Goal: Information Seeking & Learning: Learn about a topic

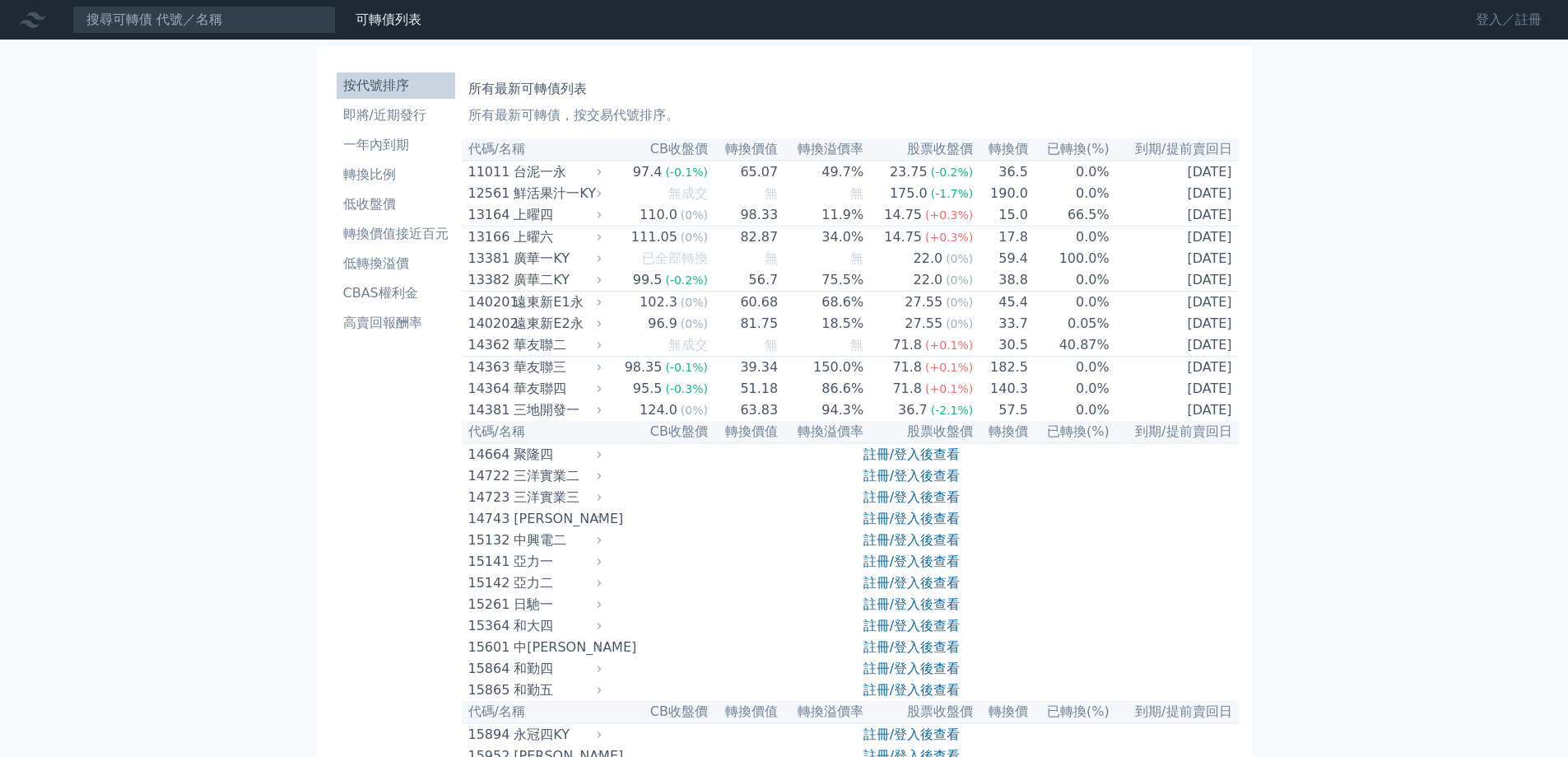
click at [1493, 20] on link "登入／註冊" at bounding box center [1508, 20] width 92 height 26
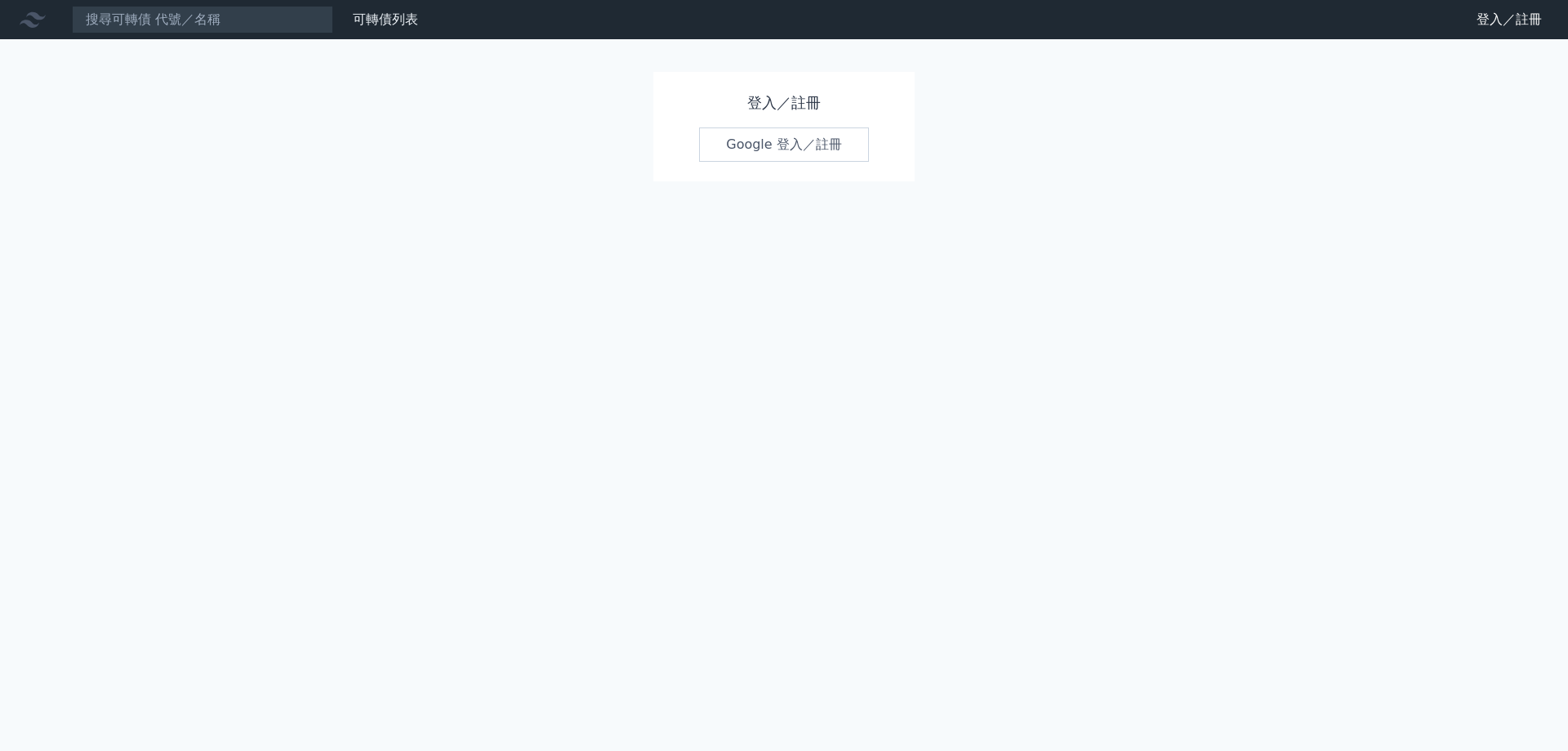
click at [791, 133] on link "Google 登入／註冊" at bounding box center [784, 144] width 170 height 34
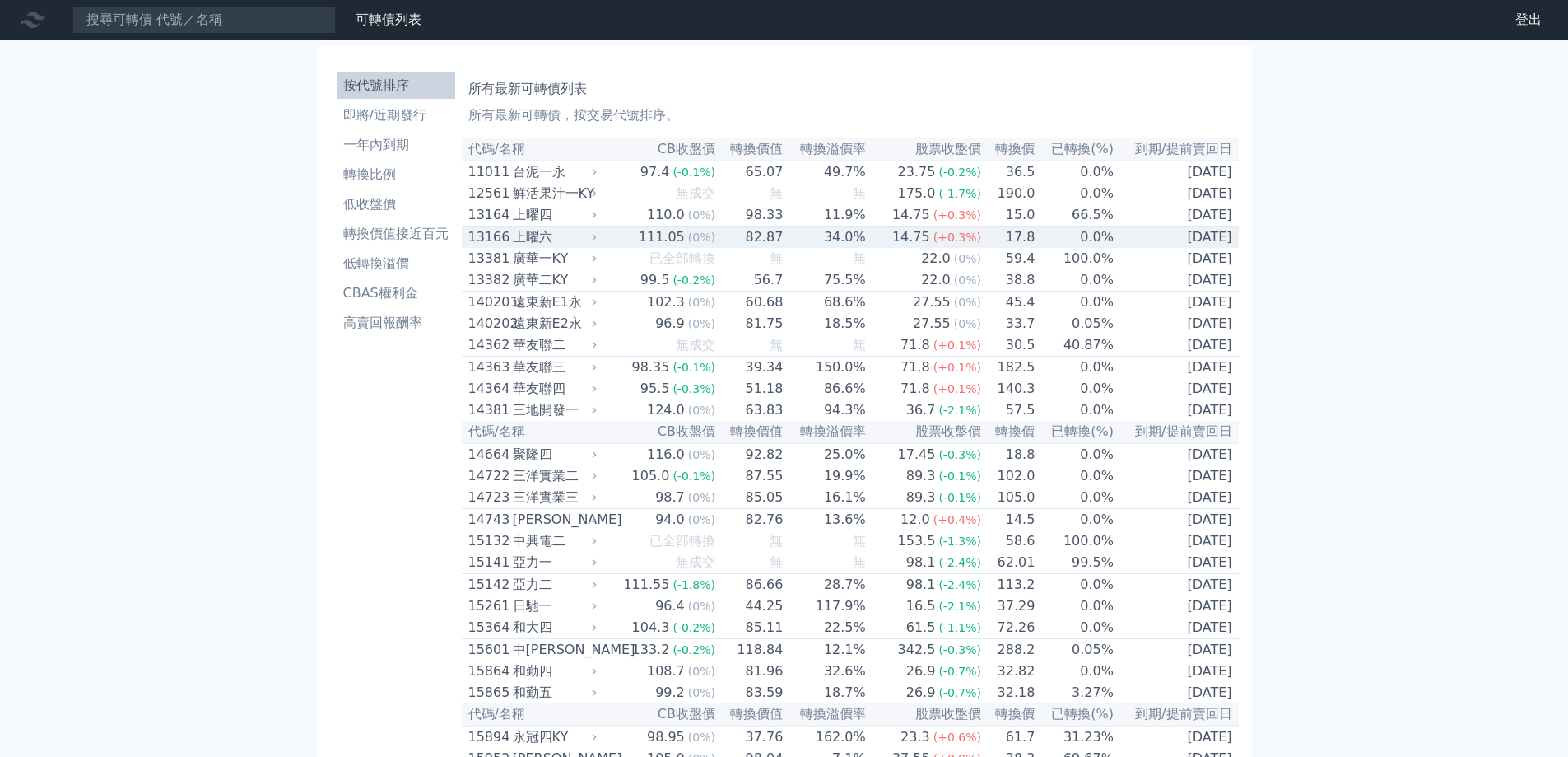
click at [540, 242] on div "上曜六" at bounding box center [553, 237] width 81 height 20
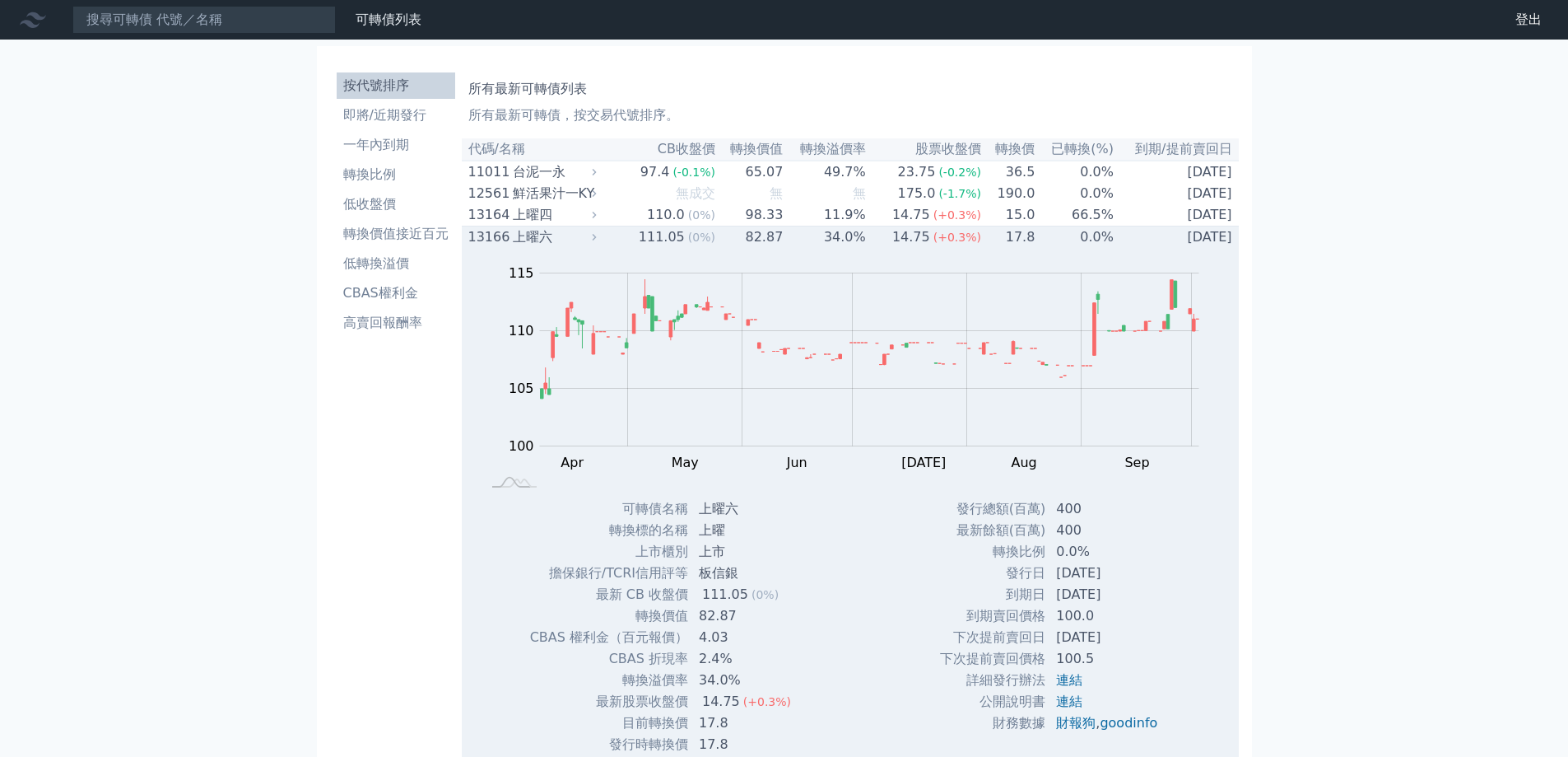
click at [548, 242] on div "上曜六" at bounding box center [553, 237] width 81 height 20
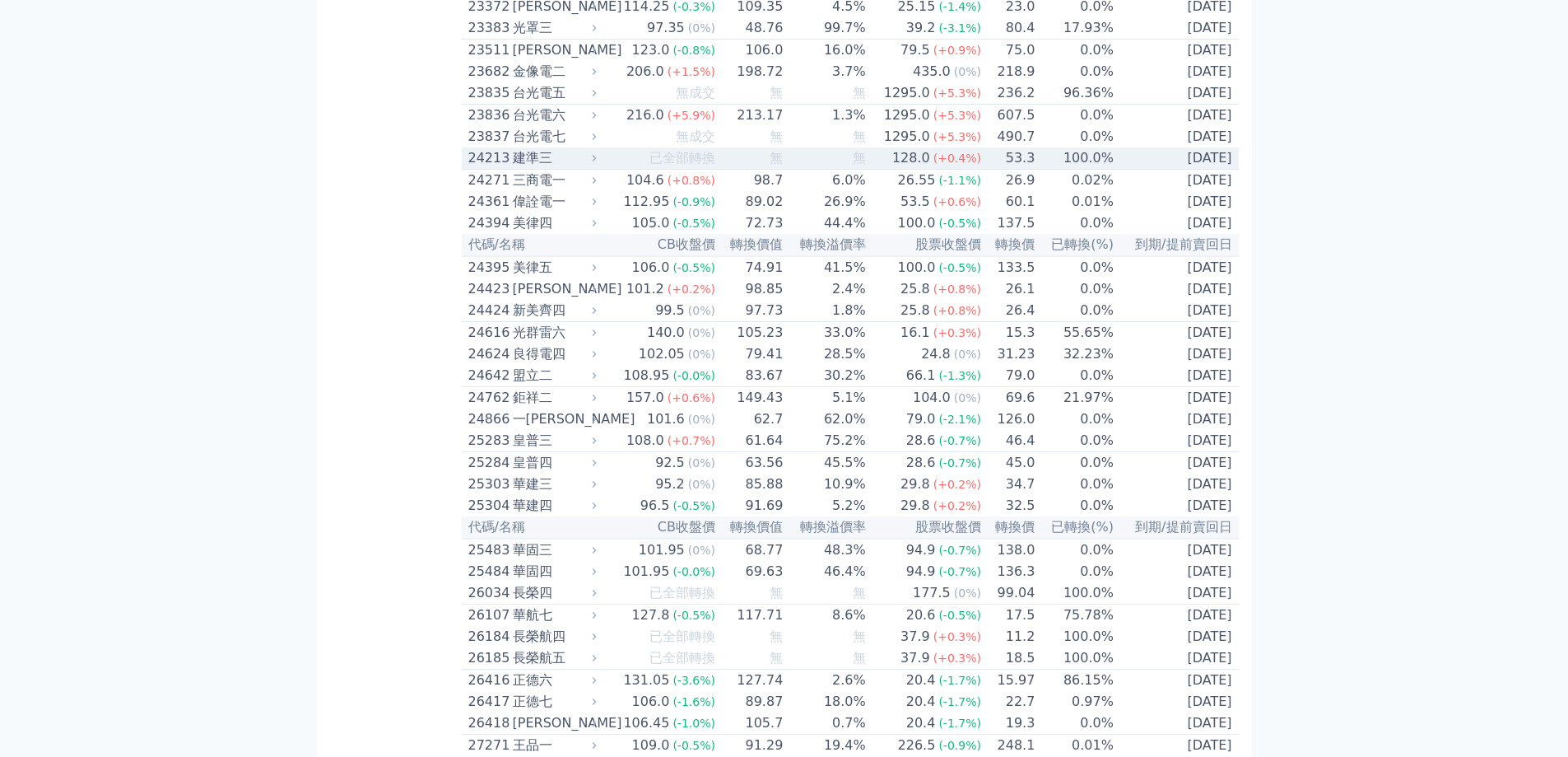
scroll to position [1318, 0]
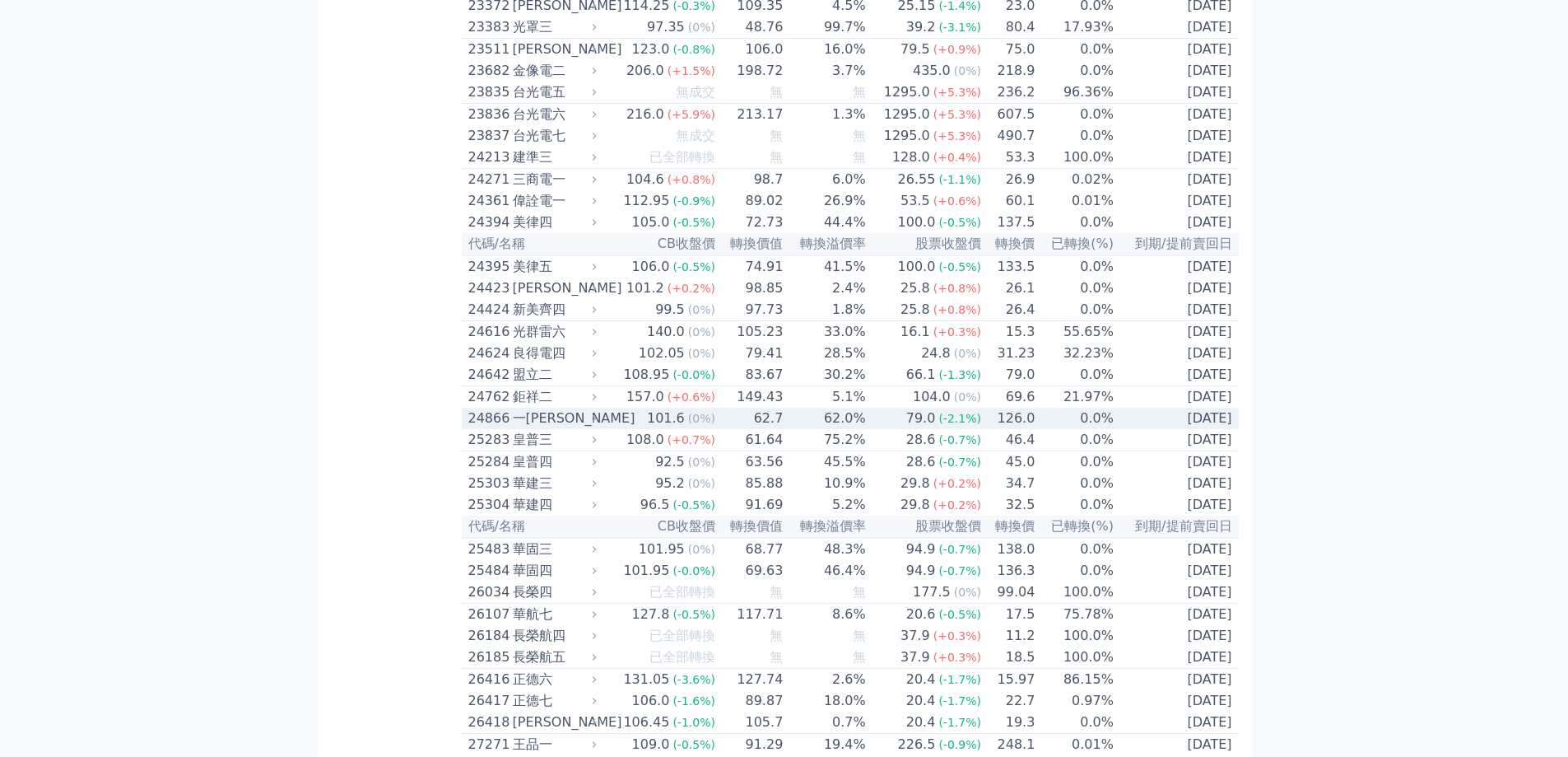
click at [528, 429] on div "一[PERSON_NAME]" at bounding box center [553, 419] width 81 height 20
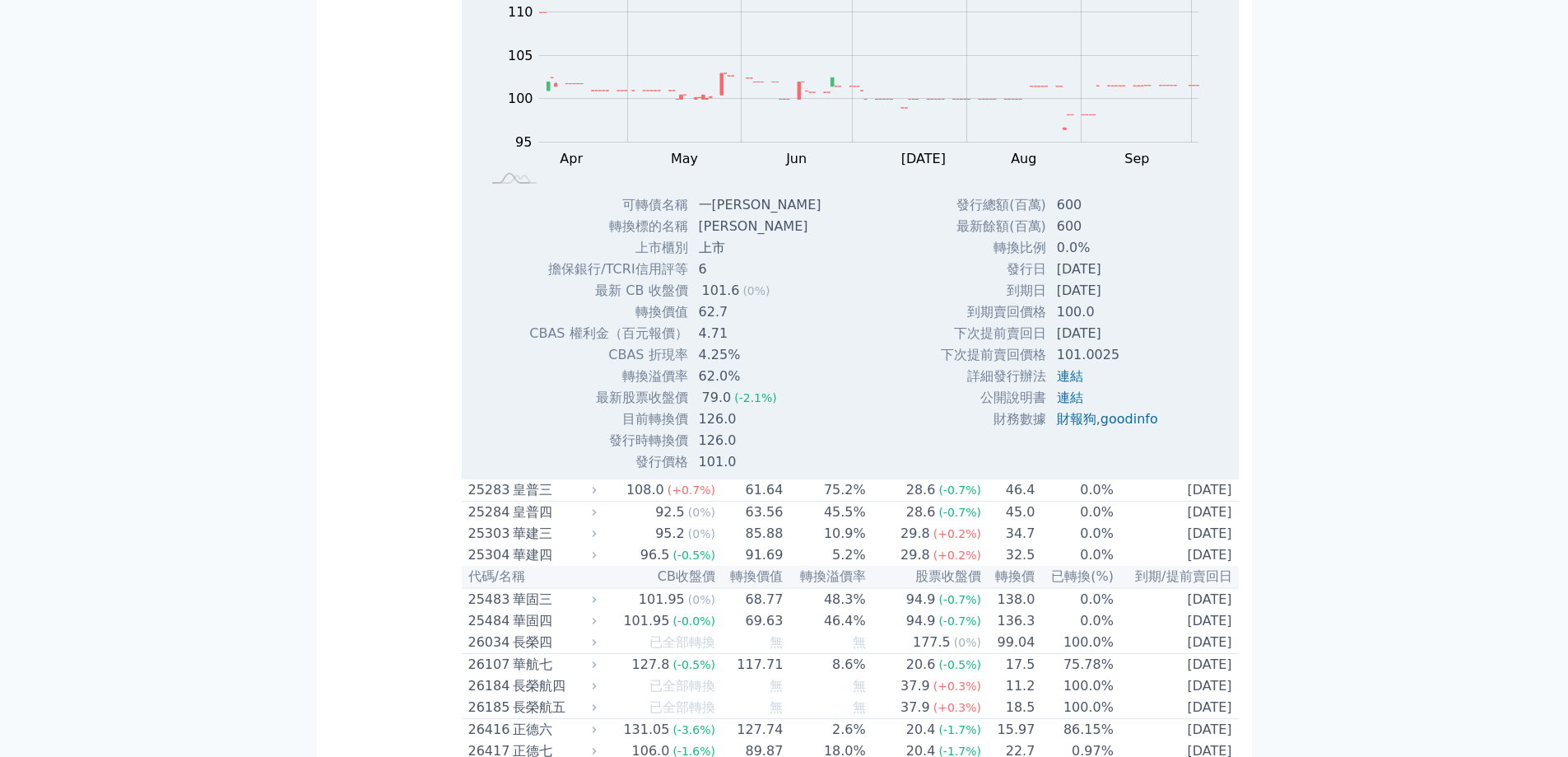
scroll to position [1812, 0]
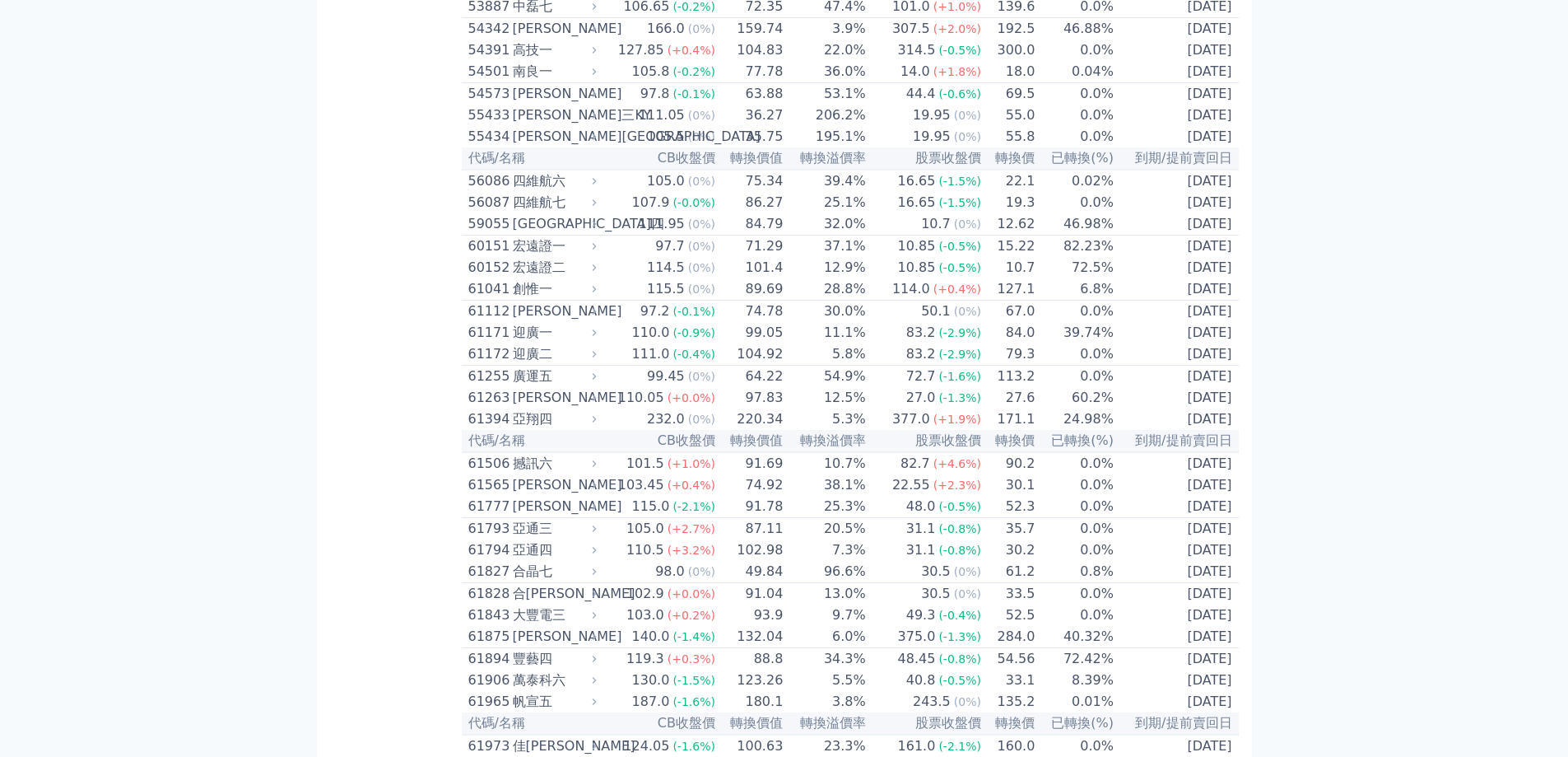
scroll to position [6177, 0]
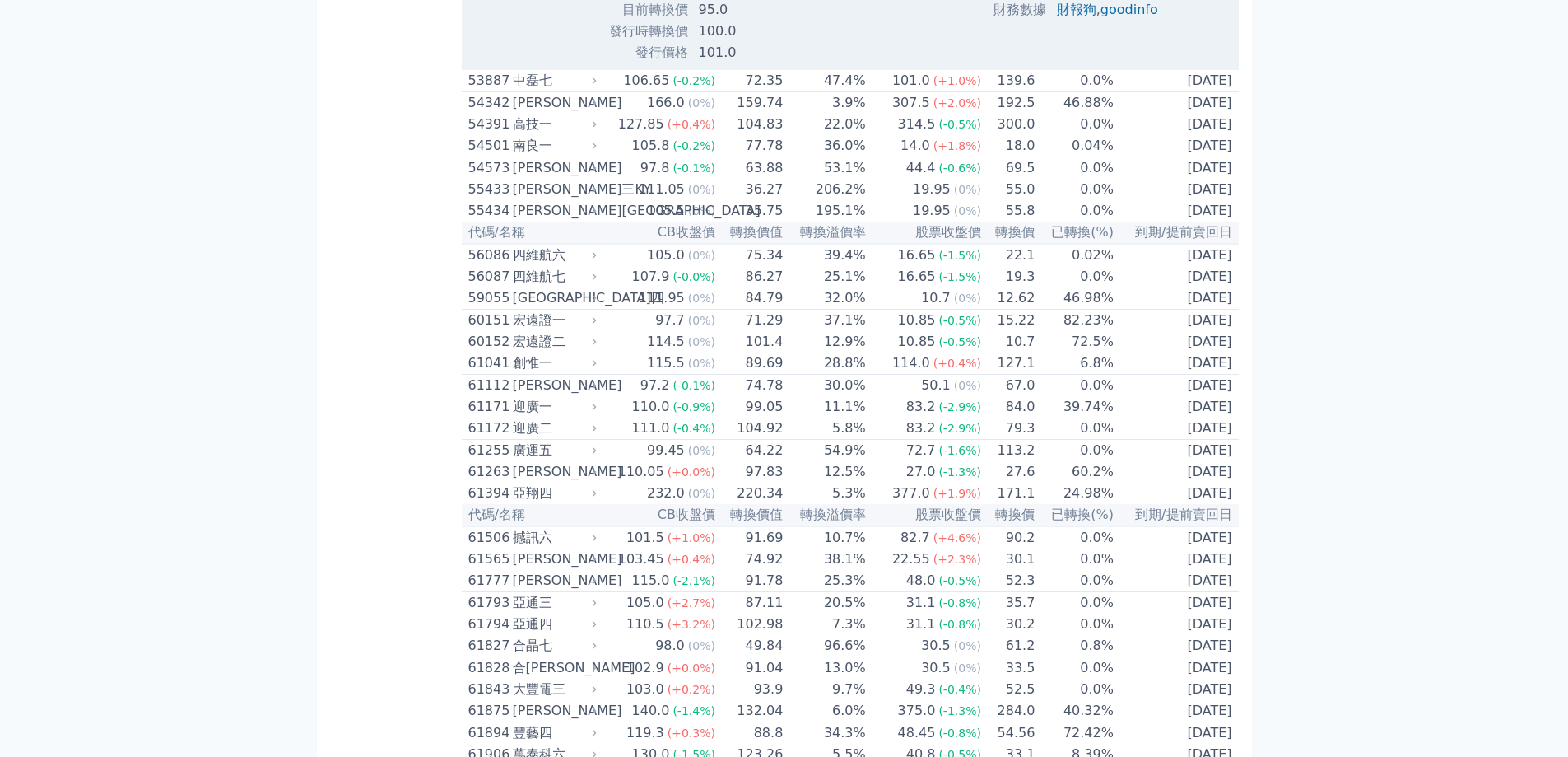
scroll to position [6671, 0]
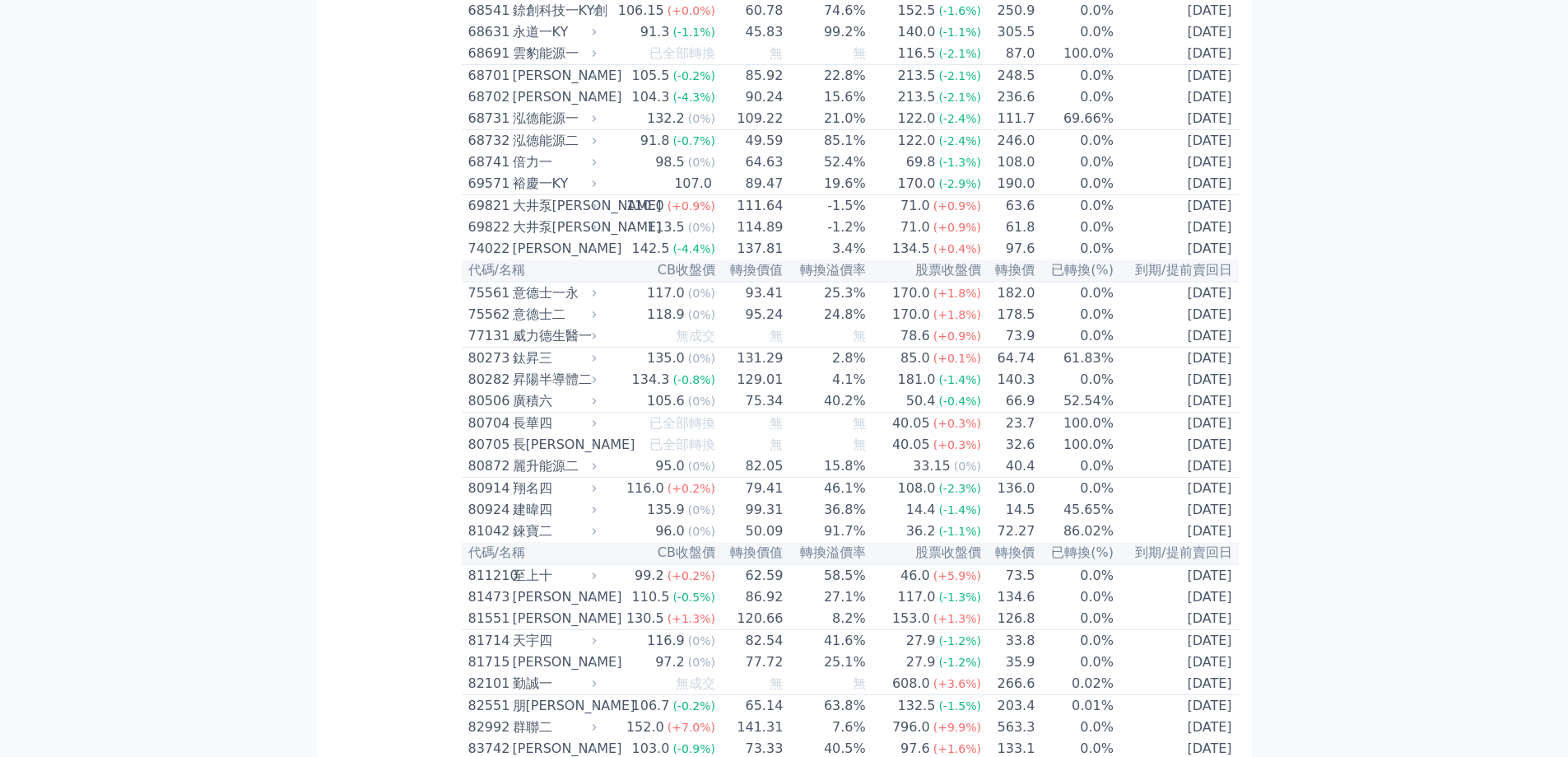
scroll to position [9224, 0]
